Goal: Transaction & Acquisition: Purchase product/service

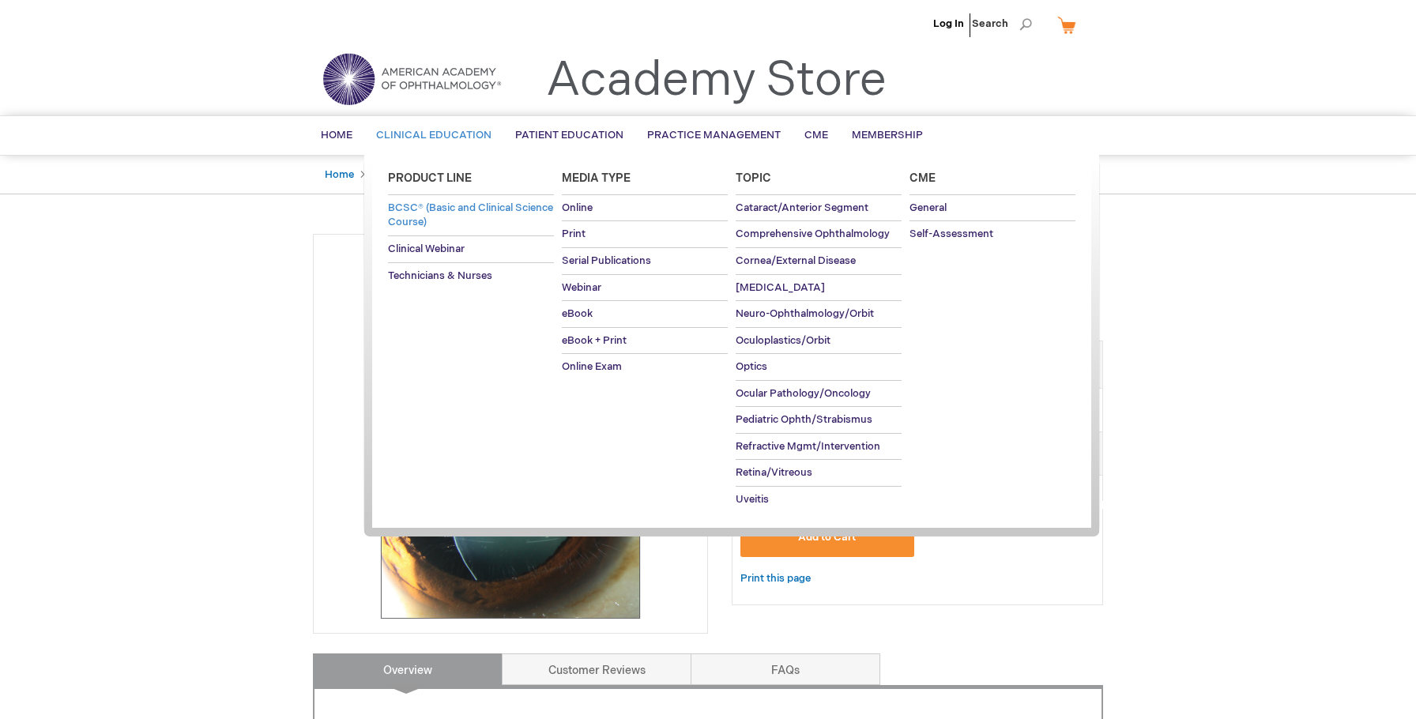
click at [426, 213] on span "BCSC® (Basic and Clinical Science Course)" at bounding box center [470, 215] width 165 height 28
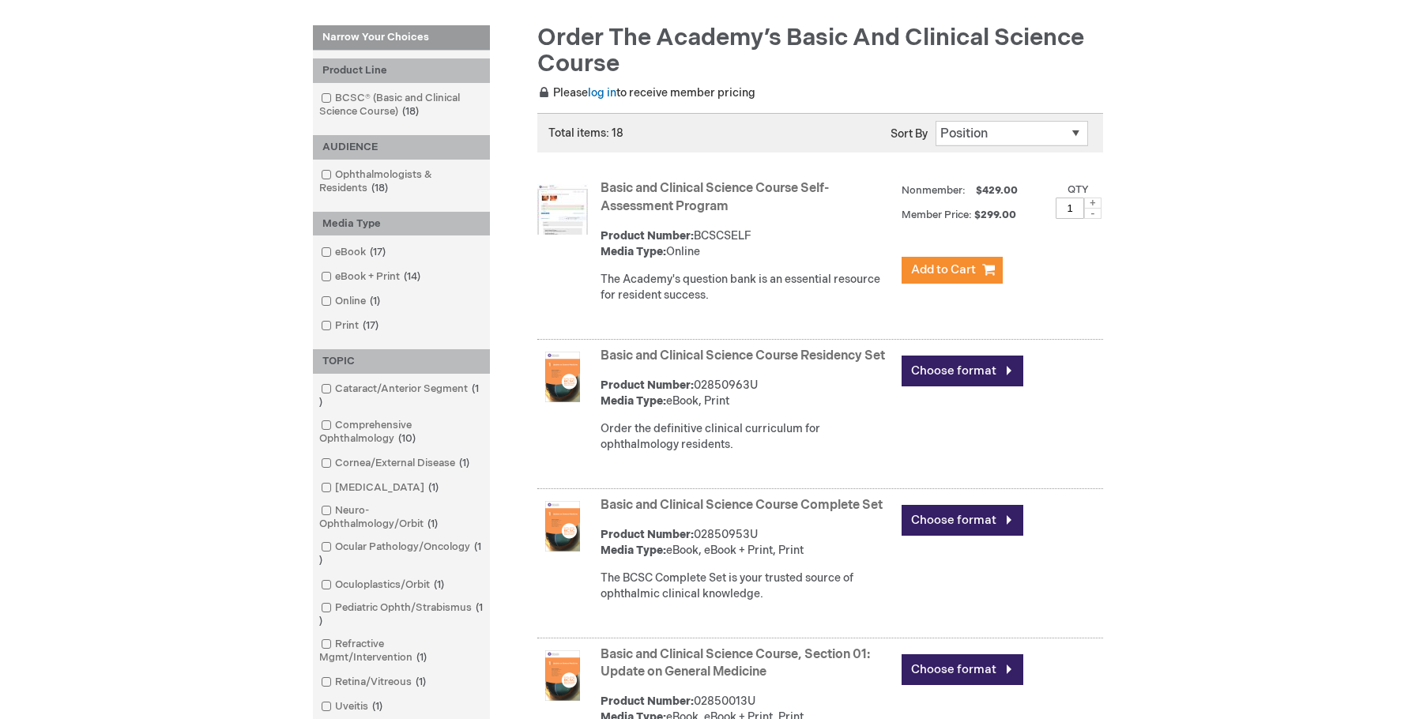
scroll to position [211, 0]
click at [335, 255] on span at bounding box center [335, 251] width 0 height 13
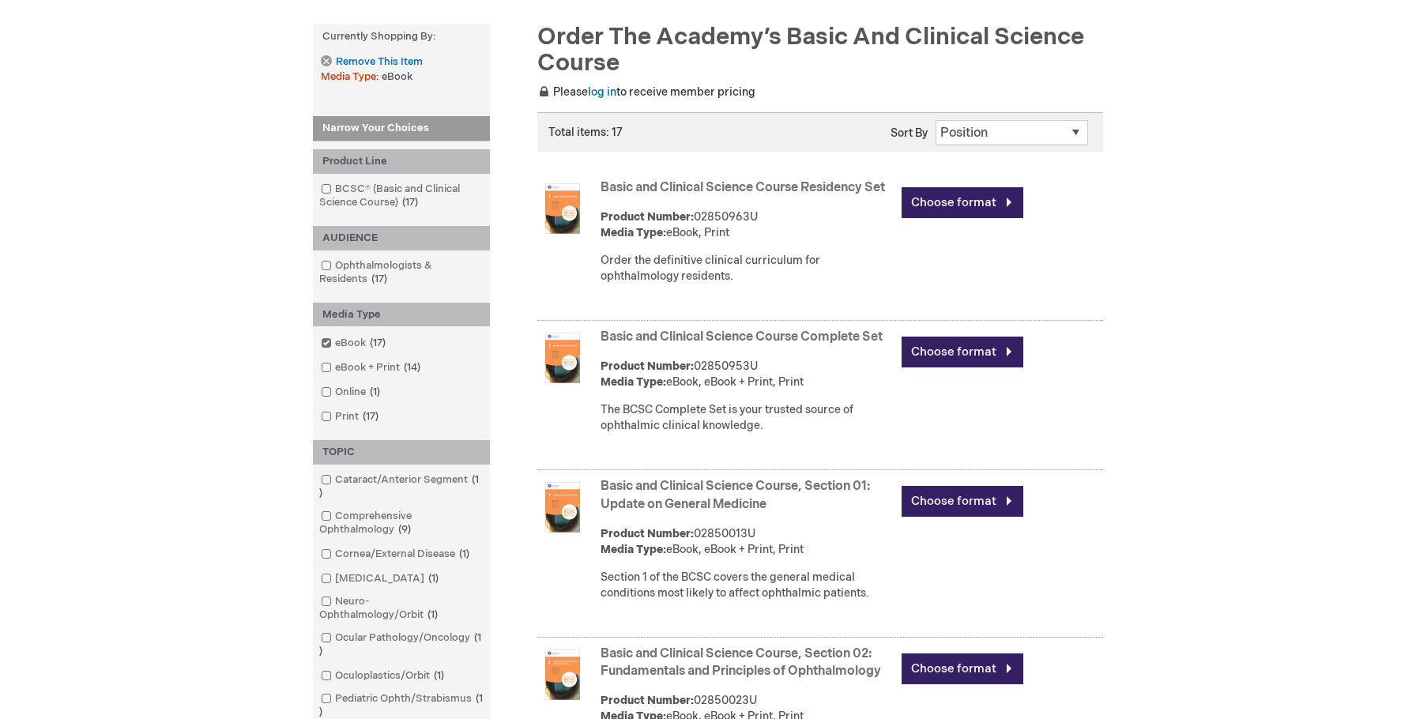
scroll to position [241, 0]
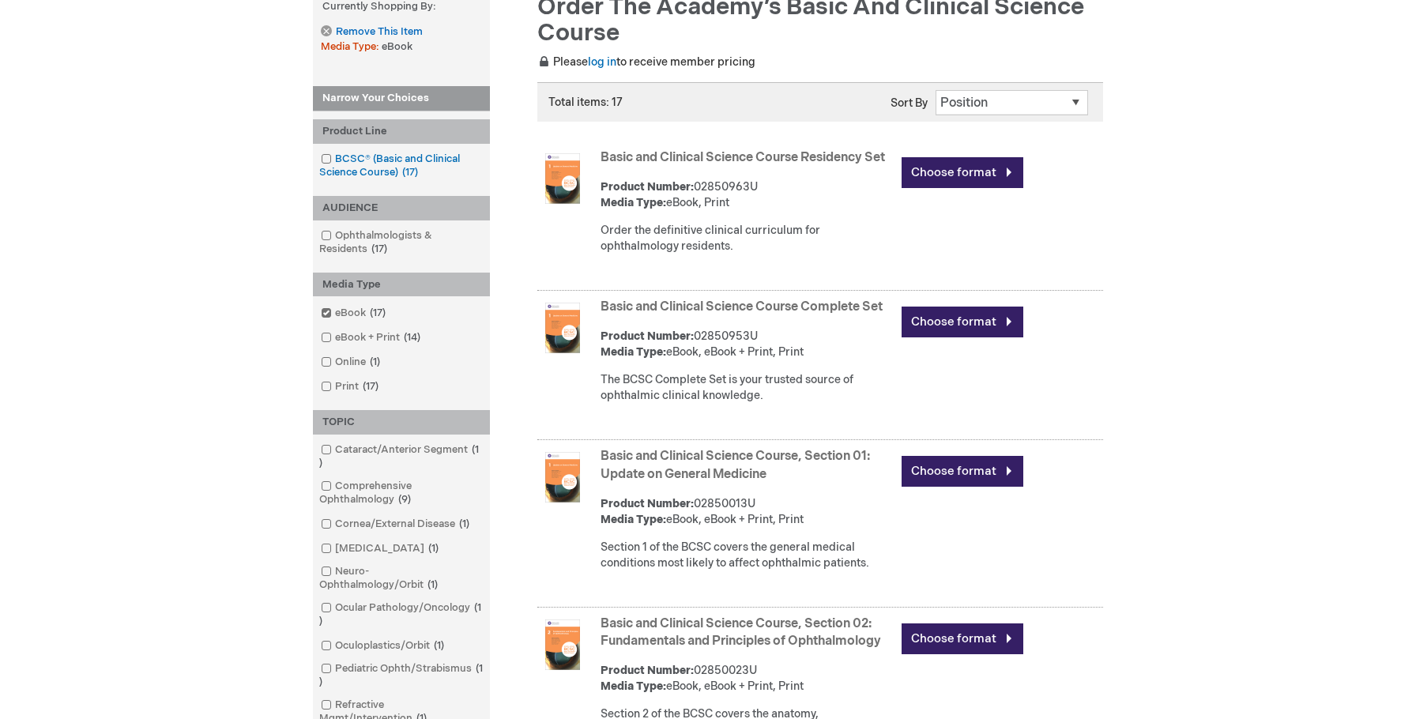
click at [335, 153] on span at bounding box center [335, 158] width 0 height 13
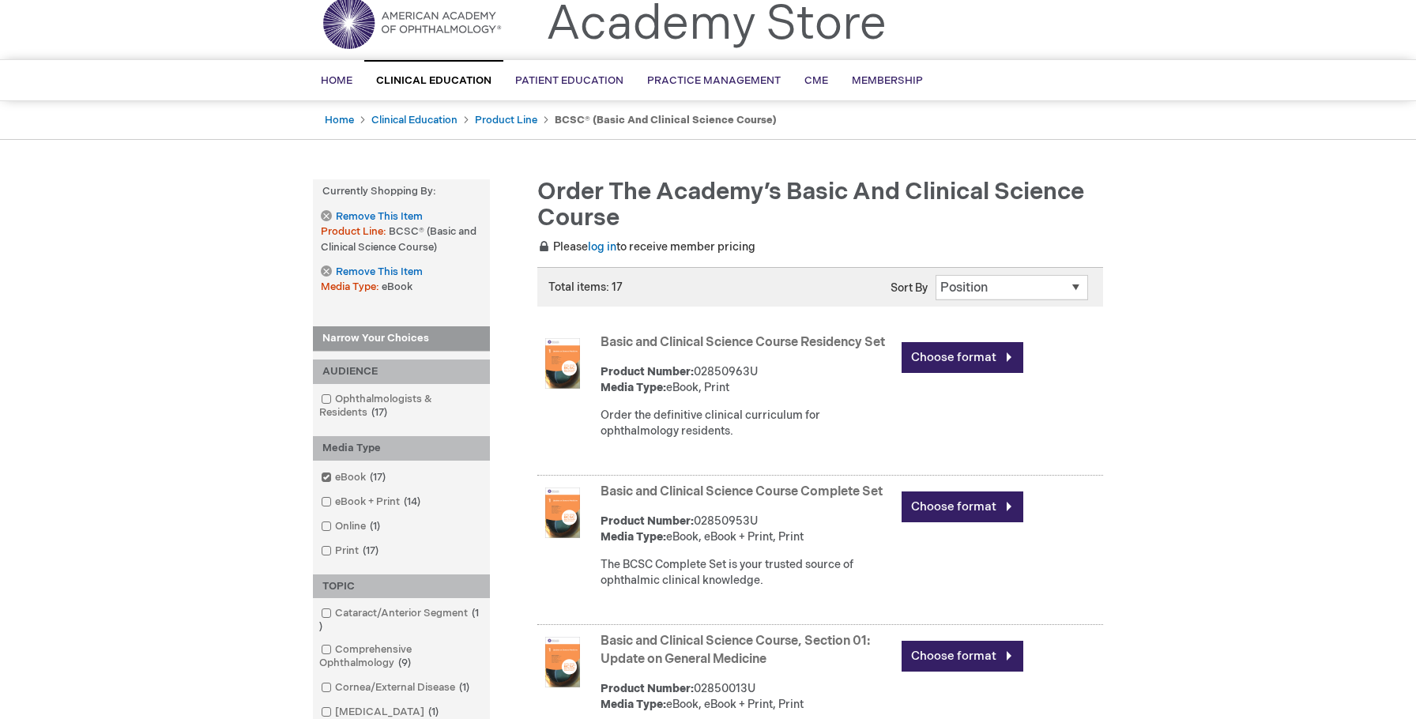
scroll to position [55, 0]
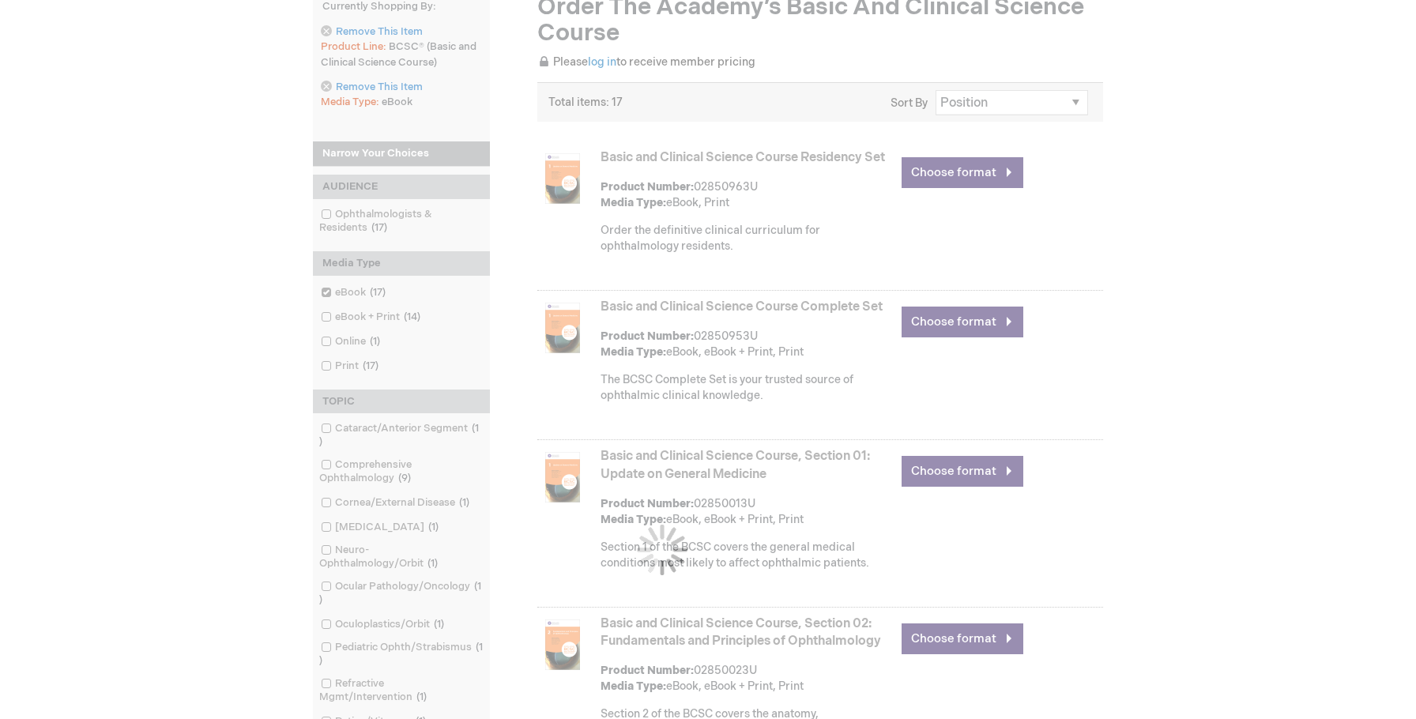
scroll to position [211, 0]
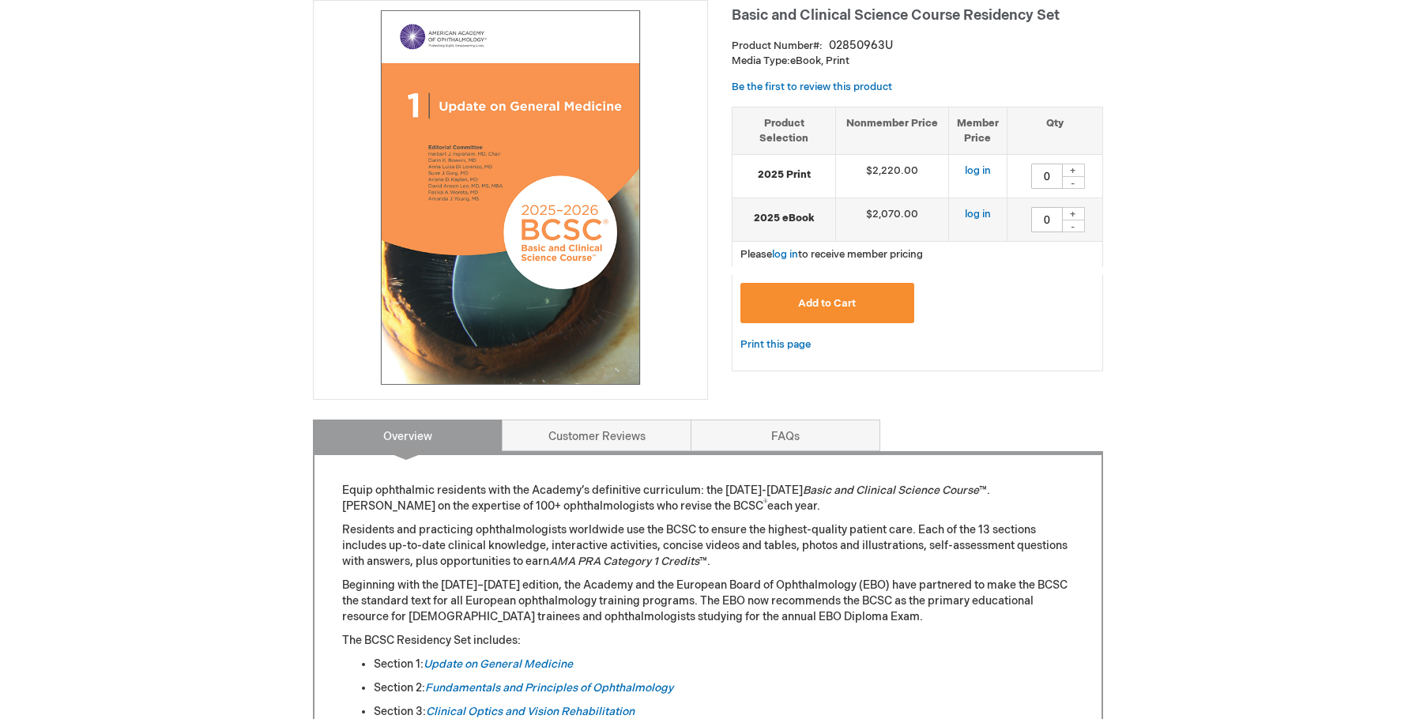
scroll to position [232, 0]
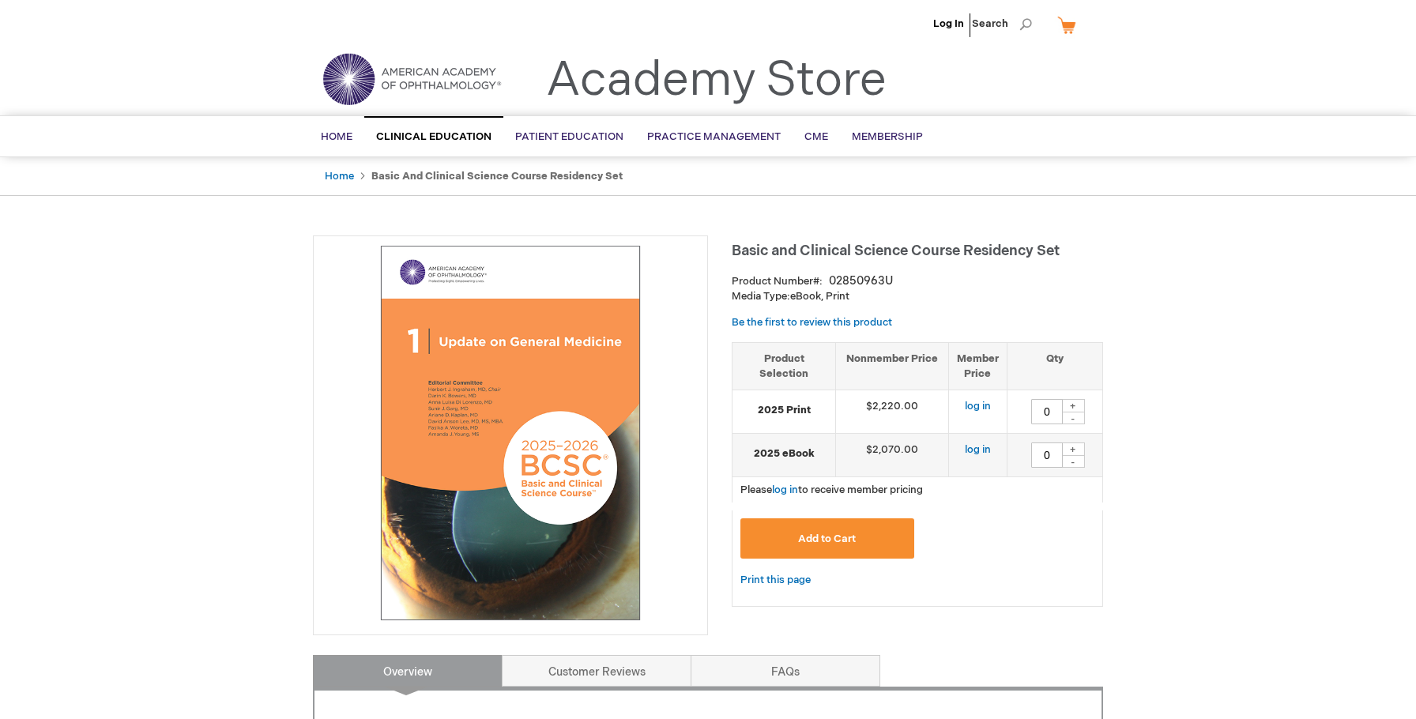
type input "0"
